Goal: Information Seeking & Learning: Learn about a topic

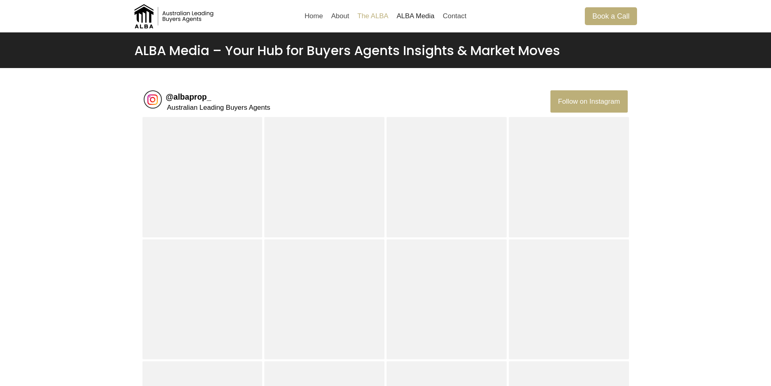
click at [384, 21] on link "The ALBA" at bounding box center [372, 15] width 39 height 19
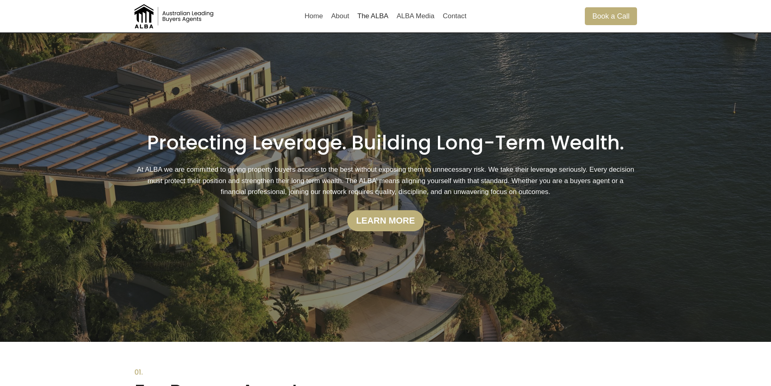
click at [173, 12] on img at bounding box center [174, 16] width 81 height 24
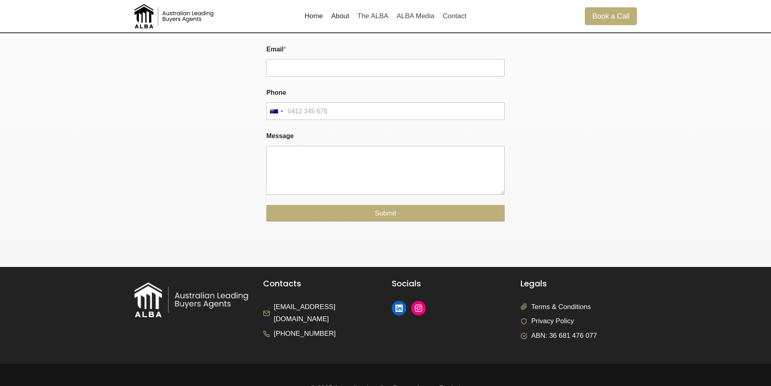
scroll to position [1943, 0]
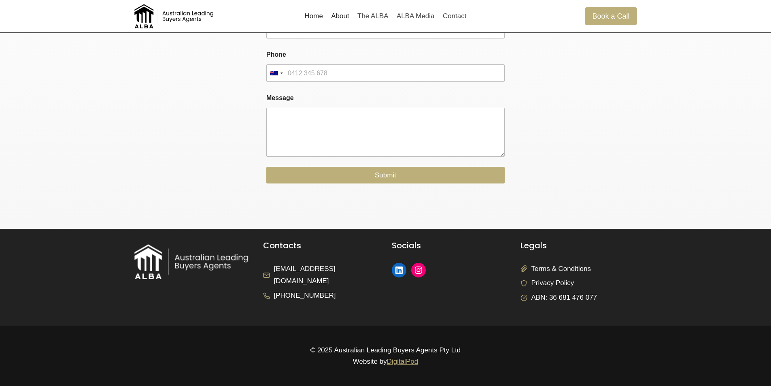
click at [335, 16] on link "About" at bounding box center [340, 15] width 26 height 19
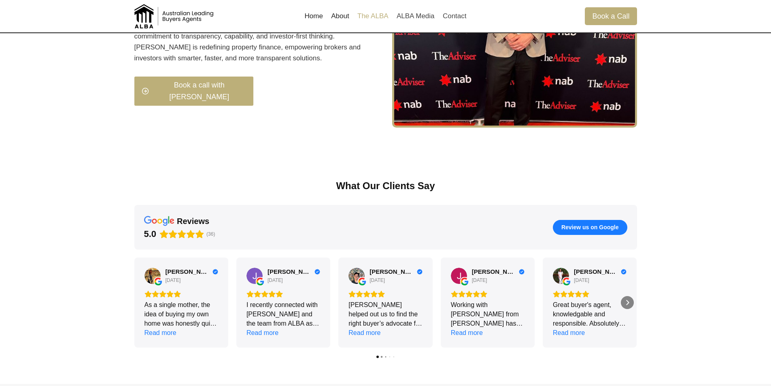
scroll to position [954, 0]
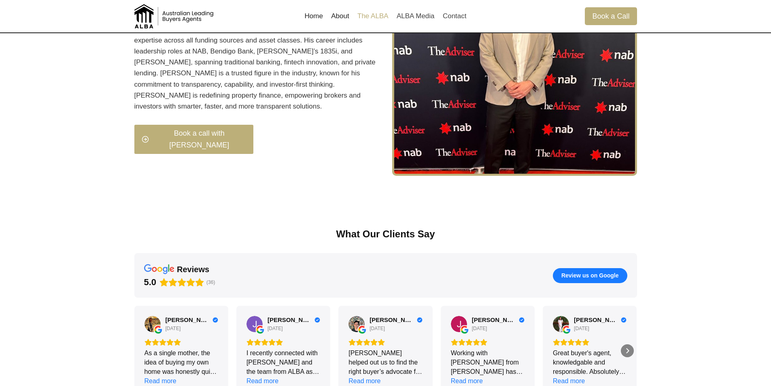
click at [371, 14] on link "The ALBA" at bounding box center [372, 15] width 39 height 19
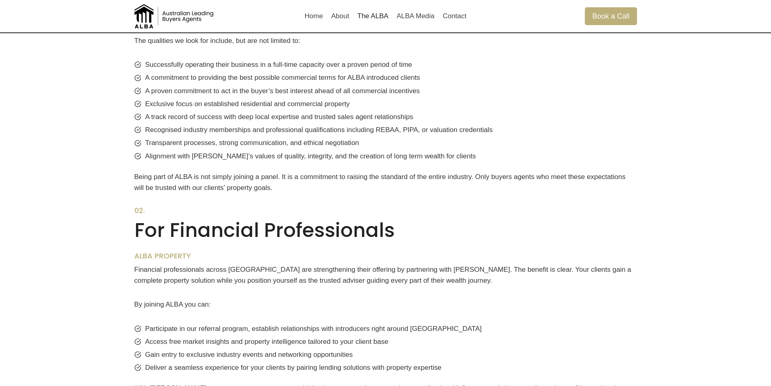
scroll to position [526, 0]
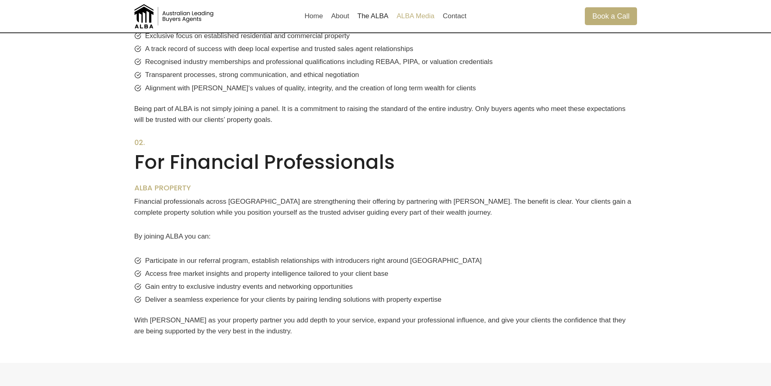
click at [402, 10] on link "ALBA Media" at bounding box center [416, 15] width 46 height 19
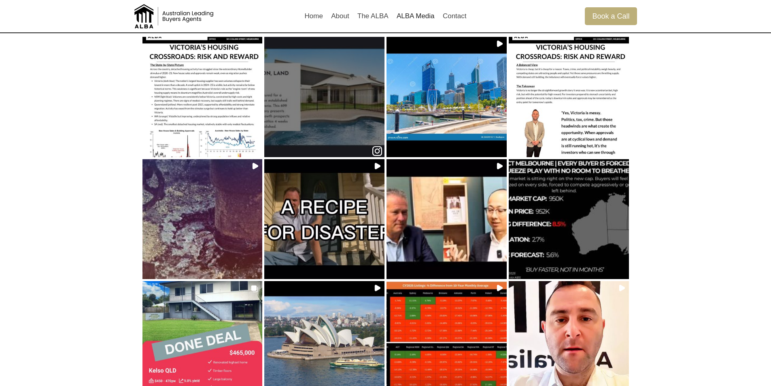
scroll to position [40, 0]
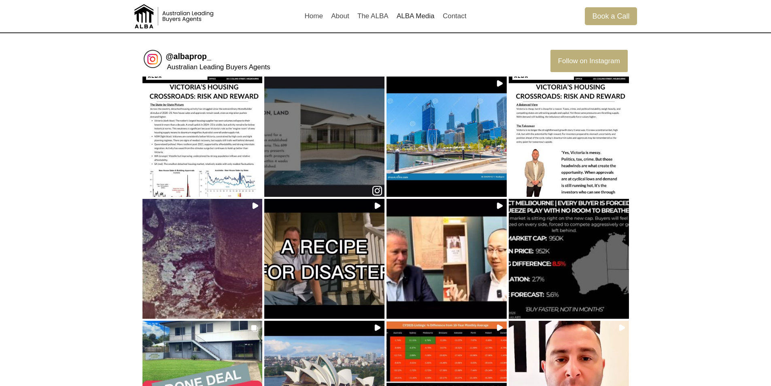
click at [285, 146] on div at bounding box center [324, 136] width 115 height 69
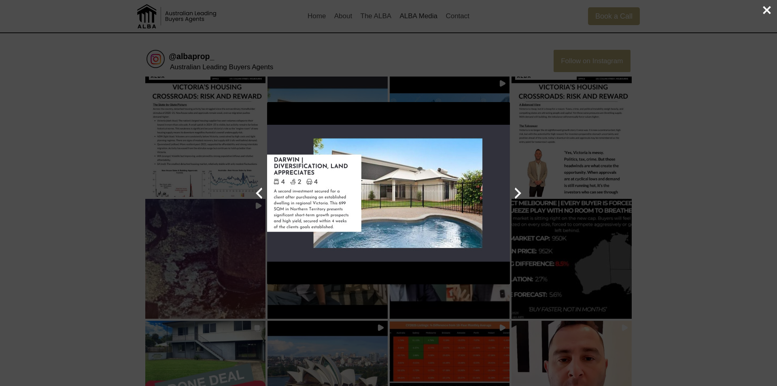
click at [512, 191] on icon "Next Instagram post" at bounding box center [518, 193] width 16 height 16
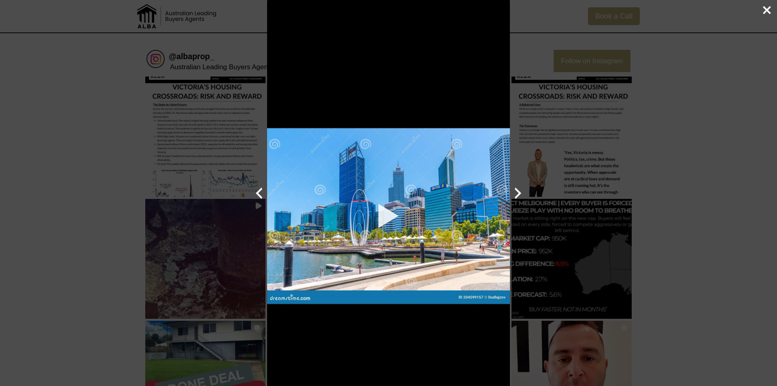
click at [518, 190] on icon "Next Instagram post" at bounding box center [518, 193] width 16 height 16
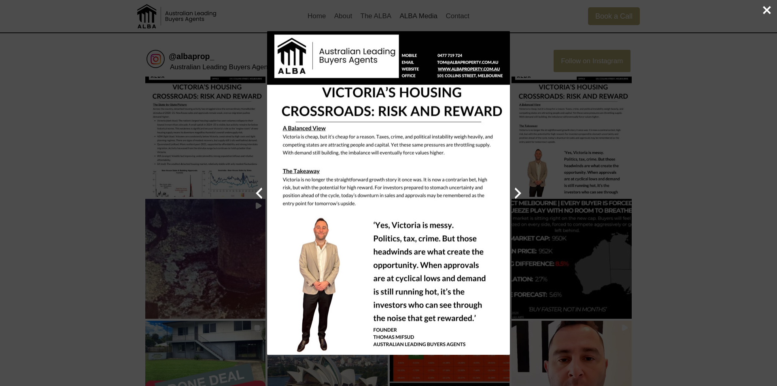
click at [29, 181] on div "Previous Next Close" at bounding box center [388, 193] width 777 height 386
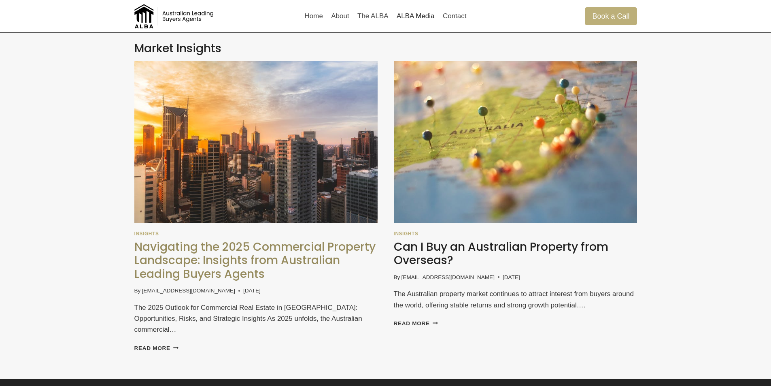
scroll to position [526, 0]
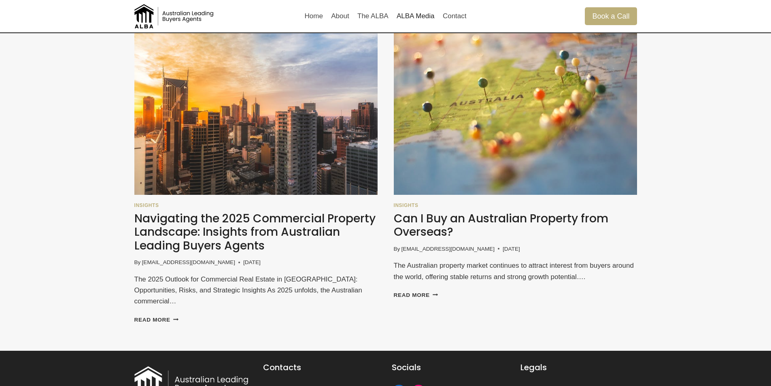
click at [144, 19] on img at bounding box center [174, 16] width 81 height 24
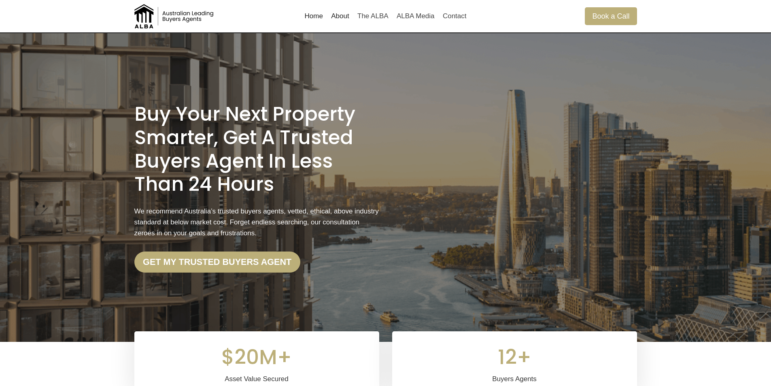
drag, startPoint x: 170, startPoint y: 159, endPoint x: 161, endPoint y: 32, distance: 127.5
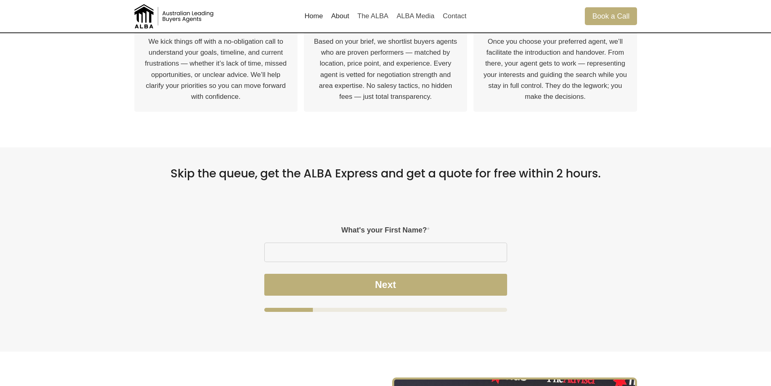
scroll to position [567, 0]
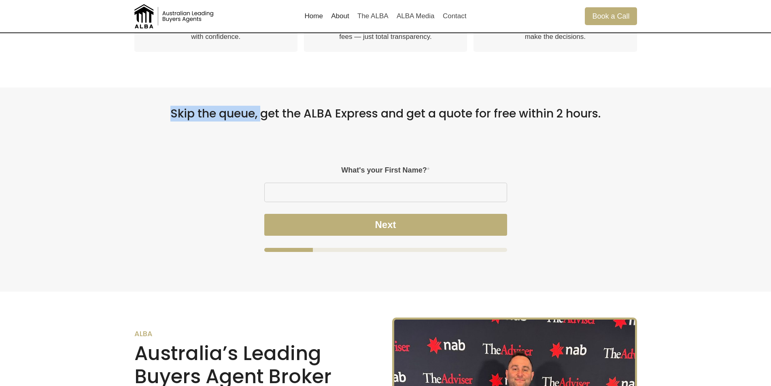
drag, startPoint x: 168, startPoint y: 113, endPoint x: 264, endPoint y: 106, distance: 96.3
click at [264, 107] on h2 "Skip the queue, get the ALBA Express and get a quote for free within 2 hours." at bounding box center [385, 114] width 503 height 14
click at [238, 122] on div "Skip the queue, get the ALBA Express and get a quote for free within 2 hours. P…" at bounding box center [386, 189] width 522 height 204
